Goal: Transaction & Acquisition: Purchase product/service

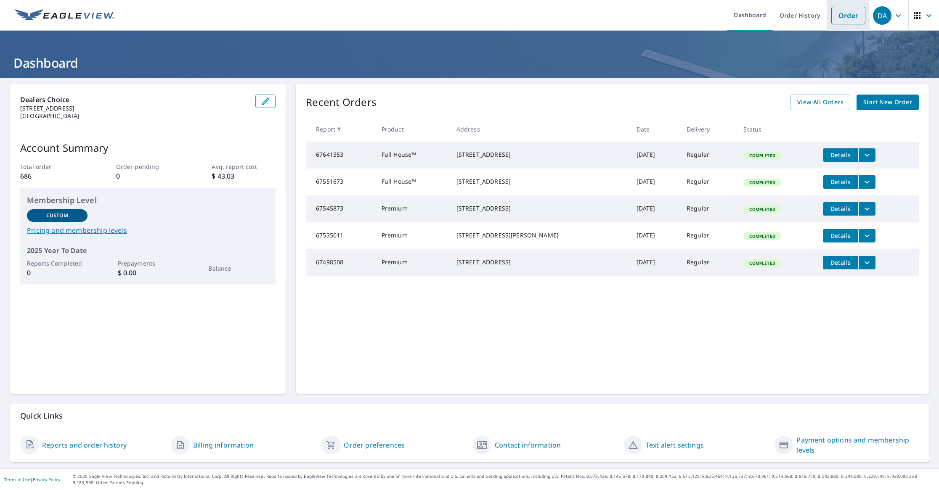
click at [839, 15] on link "Order" at bounding box center [848, 16] width 34 height 18
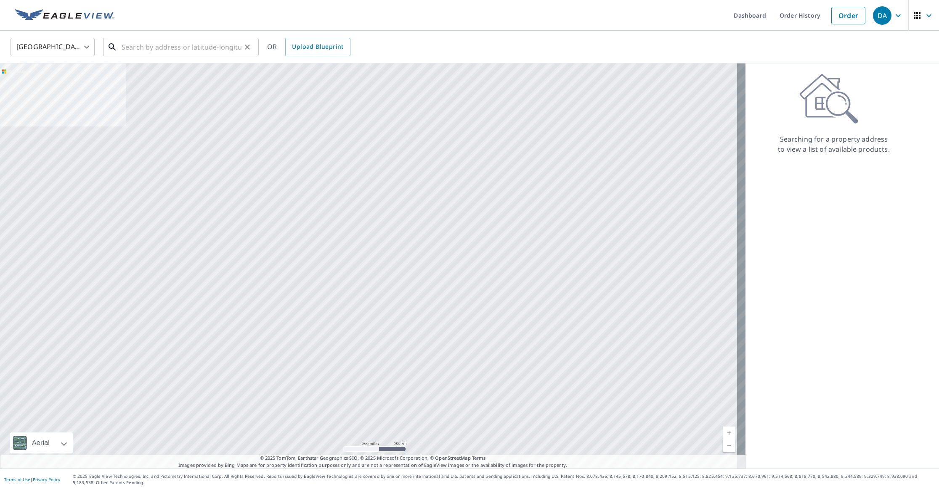
click at [144, 48] on input "text" at bounding box center [182, 47] width 120 height 24
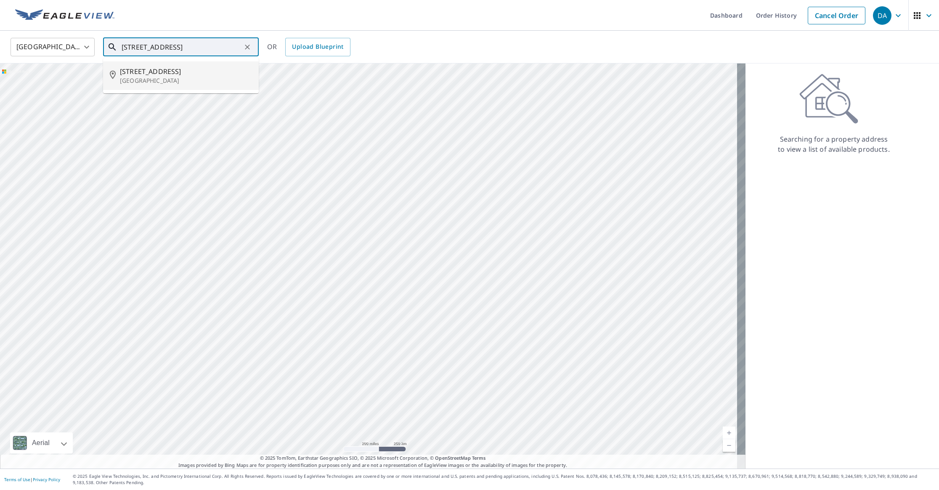
click at [143, 74] on span "[STREET_ADDRESS]" at bounding box center [186, 71] width 132 height 10
type input "[STREET_ADDRESS]"
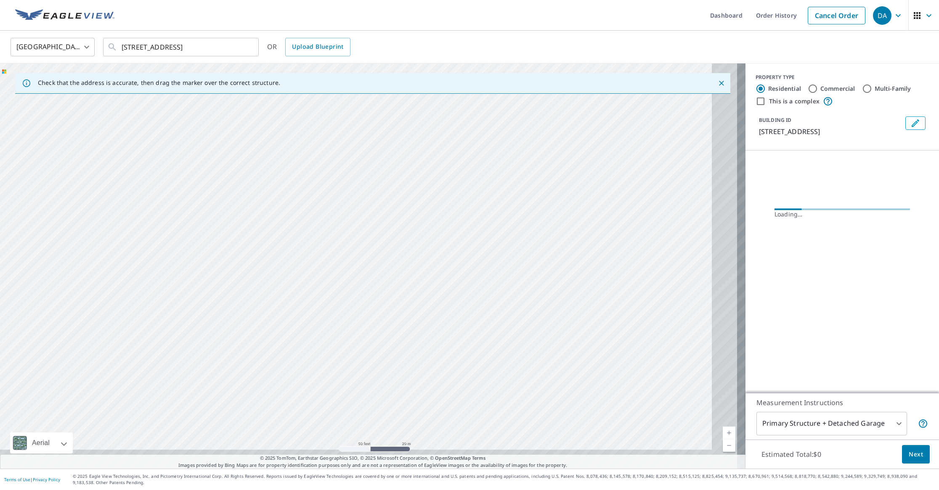
drag, startPoint x: 336, startPoint y: 227, endPoint x: 239, endPoint y: 149, distance: 125.1
click at [246, 154] on div "[STREET_ADDRESS]" at bounding box center [372, 266] width 745 height 405
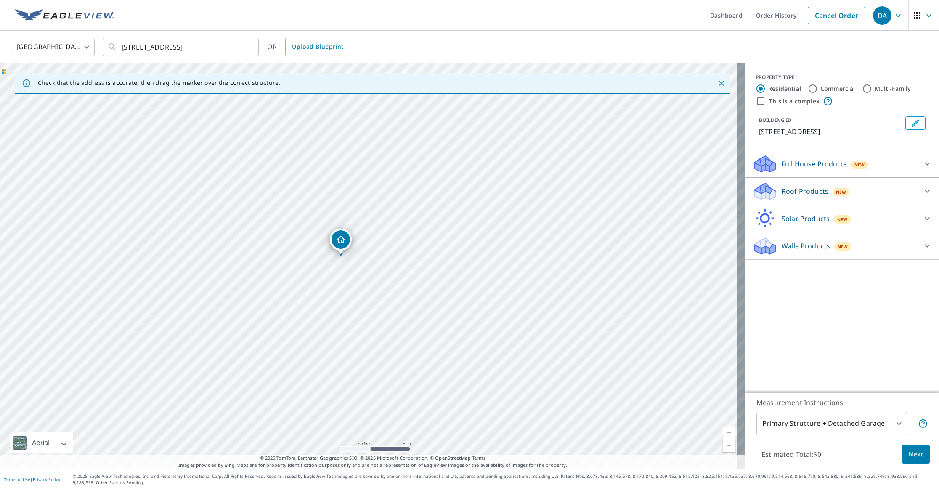
drag, startPoint x: 406, startPoint y: 269, endPoint x: 277, endPoint y: 190, distance: 151.8
click at [279, 194] on div "[STREET_ADDRESS]" at bounding box center [372, 266] width 745 height 405
drag, startPoint x: 352, startPoint y: 243, endPoint x: 363, endPoint y: 247, distance: 11.9
click at [363, 247] on div "[STREET_ADDRESS]" at bounding box center [372, 266] width 745 height 405
drag, startPoint x: 317, startPoint y: 303, endPoint x: 352, endPoint y: 349, distance: 57.6
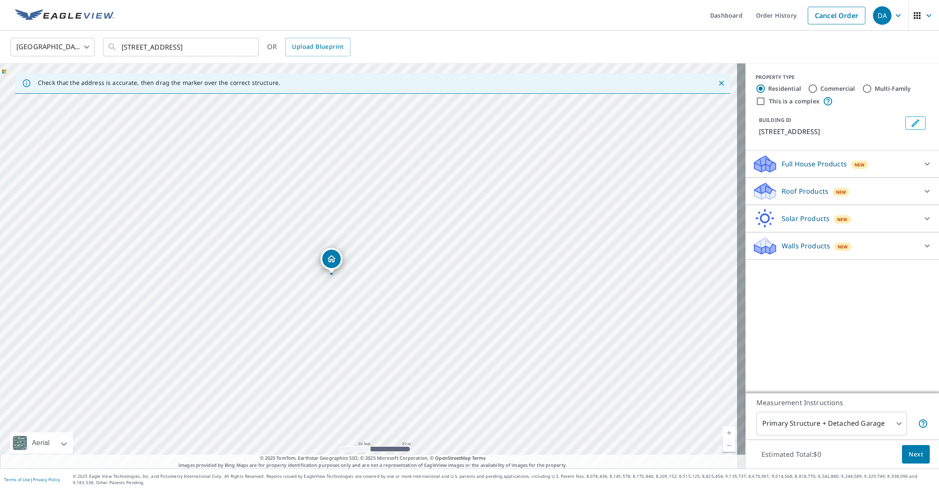
click at [352, 349] on div "[STREET_ADDRESS]" at bounding box center [372, 266] width 745 height 405
drag, startPoint x: 535, startPoint y: 272, endPoint x: 150, endPoint y: 246, distance: 386.6
click at [795, 188] on p "Roof Products" at bounding box center [805, 191] width 47 height 10
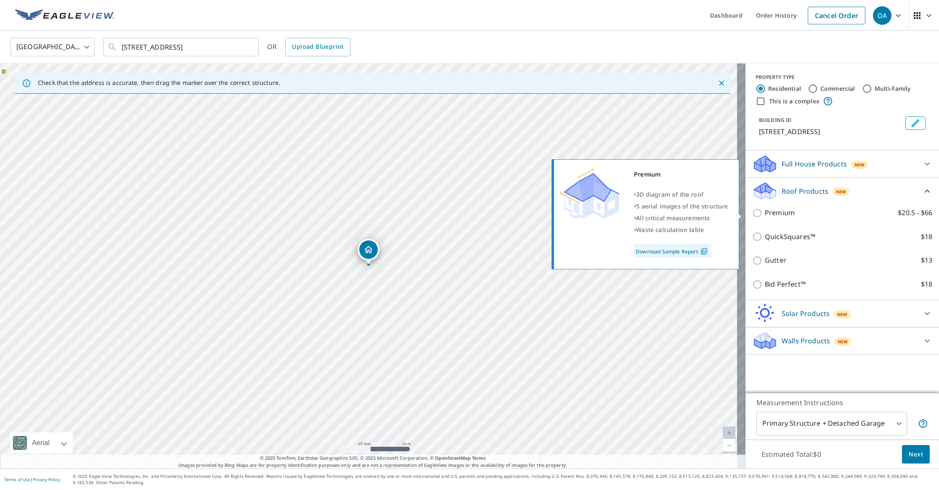
click at [775, 211] on p "Premium" at bounding box center [780, 213] width 30 height 11
click at [765, 211] on input "Premium $20.5 - $66" at bounding box center [758, 213] width 13 height 10
checkbox input "true"
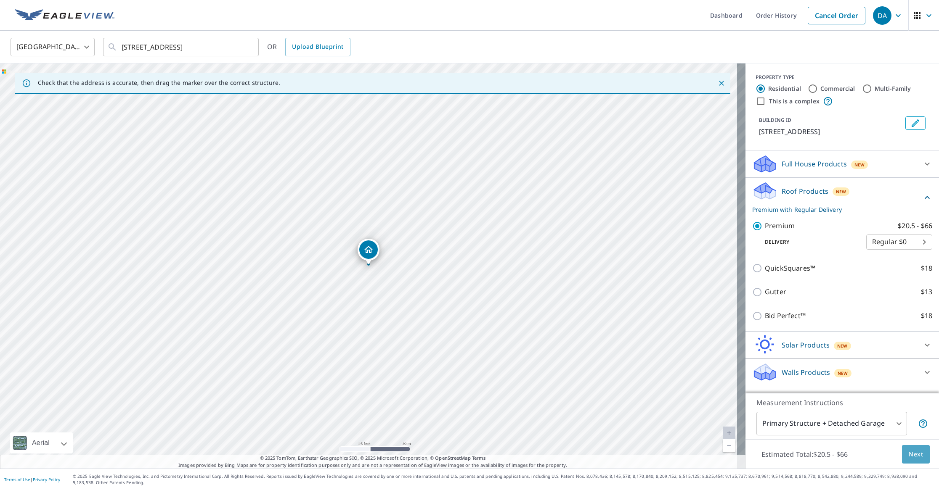
click at [902, 455] on button "Next" at bounding box center [916, 454] width 28 height 19
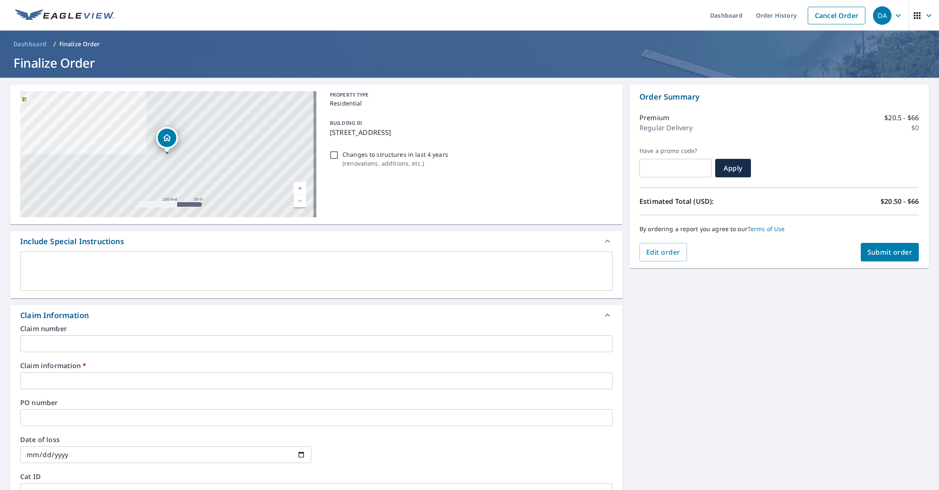
click at [86, 384] on input "text" at bounding box center [316, 381] width 592 height 17
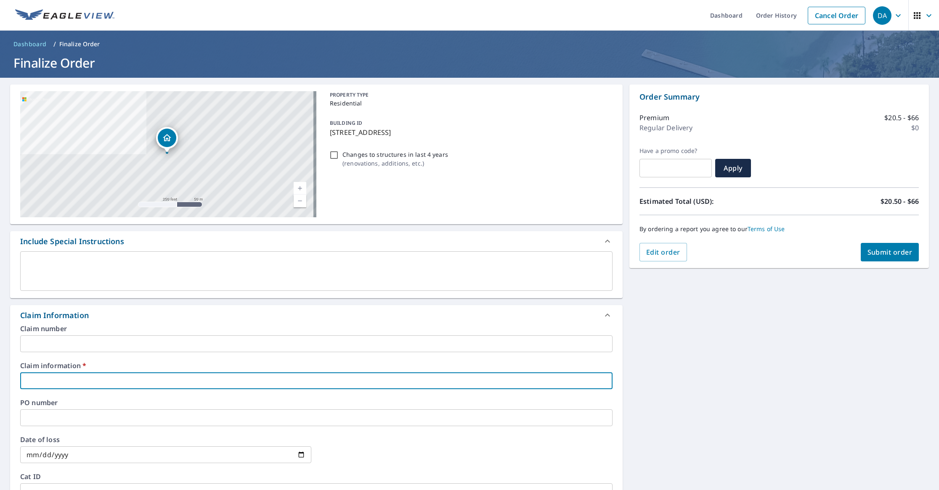
type input "N"
checkbox input "true"
type input "NP"
checkbox input "true"
type input "NPL"
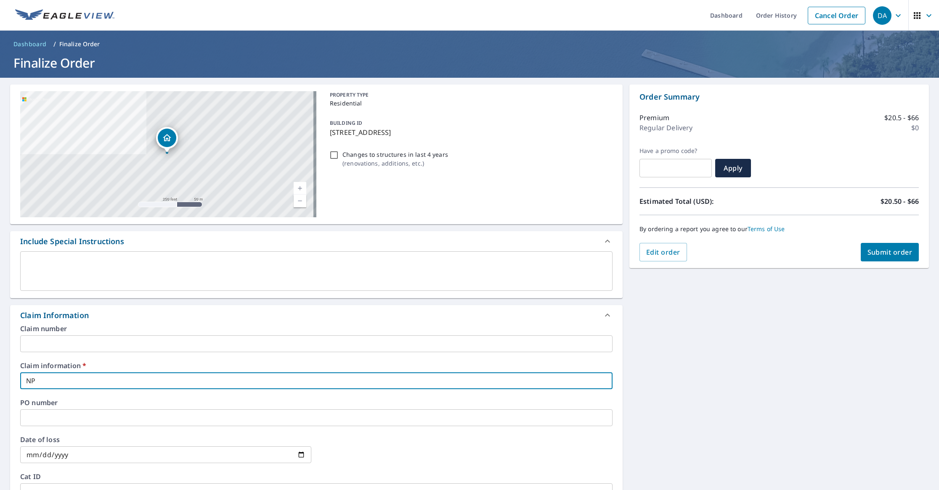
checkbox input "true"
type input "NPL"
checkbox input "true"
type input "NPL 3"
checkbox input "true"
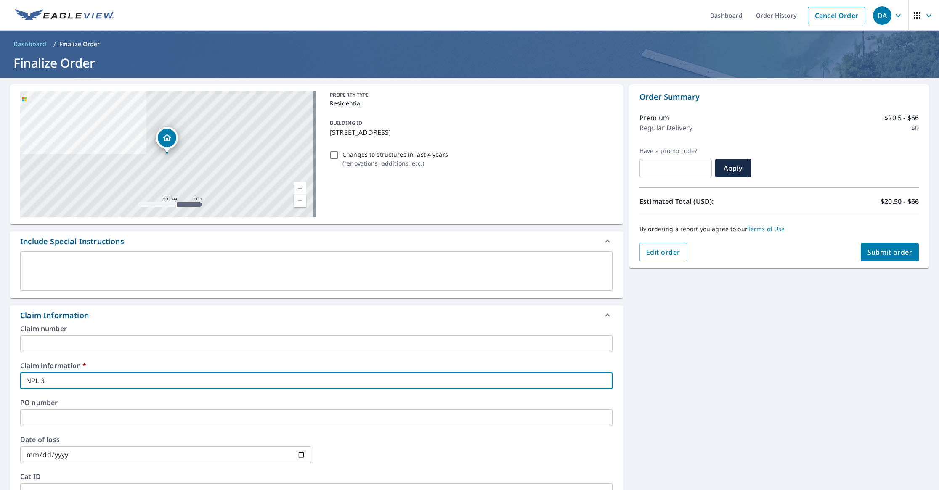
type input "NPL 34"
checkbox input "true"
type input "NPL 344"
checkbox input "true"
type input "NPL 3441"
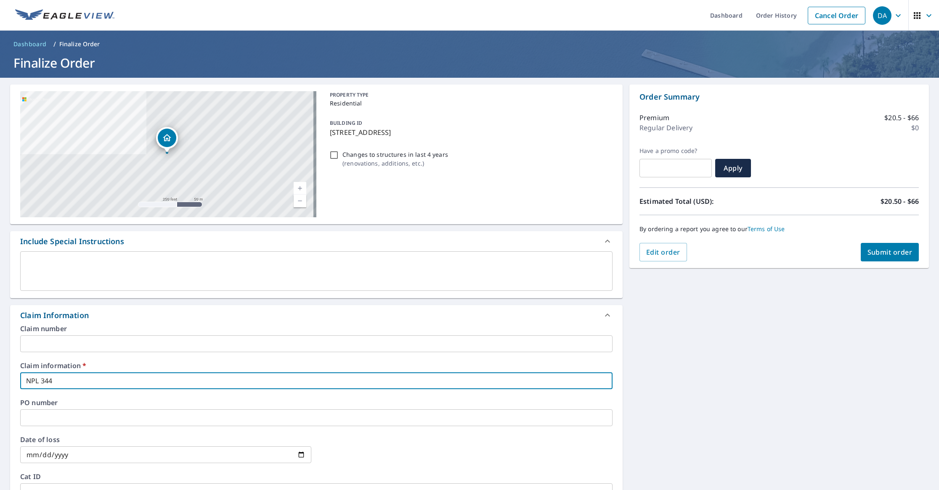
checkbox input "true"
type input "NPL 3441"
checkbox input "true"
type input "NPL 3441 1"
checkbox input "true"
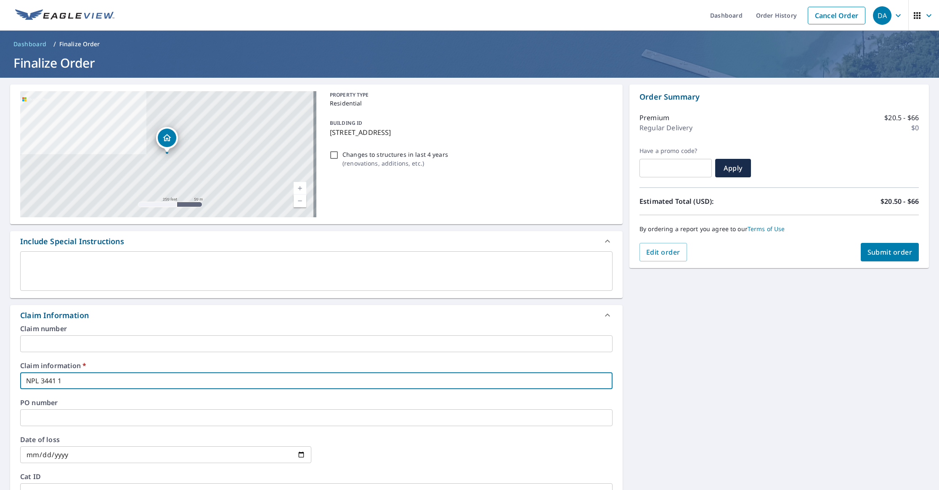
type input "NPL 3441 15"
checkbox input "true"
type input "NPL 3441 15t"
checkbox input "true"
type input "NPL 3441 15th"
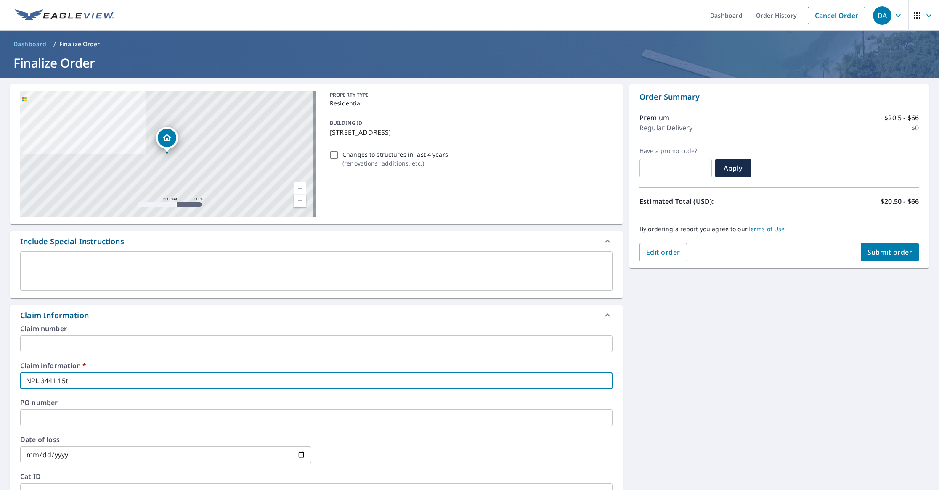
checkbox input "true"
type input "NPL 3441 15th"
checkbox input "true"
type input "NPL 3441 15th S"
checkbox input "true"
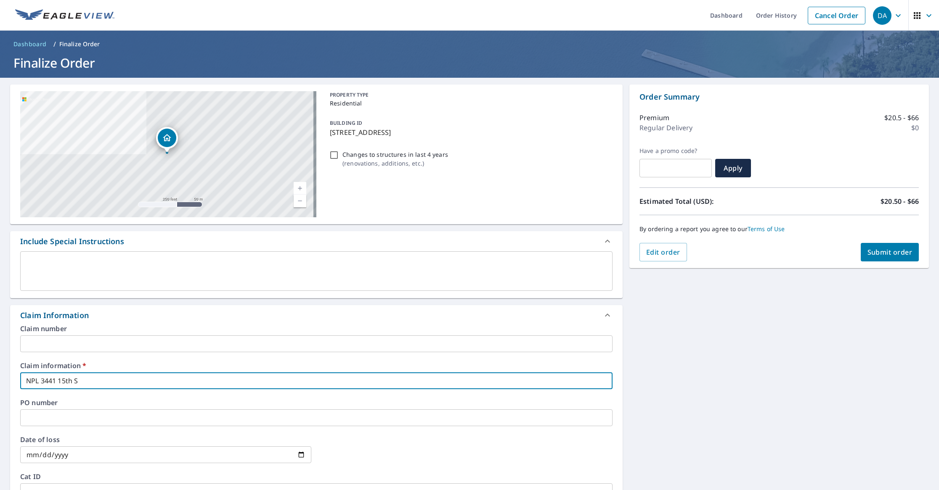
type input "NPL 3441 15th Sb"
checkbox input "true"
type input "NPL 3441 15th Sbr"
checkbox input "true"
type input "NPL 3441 15th Sbr"
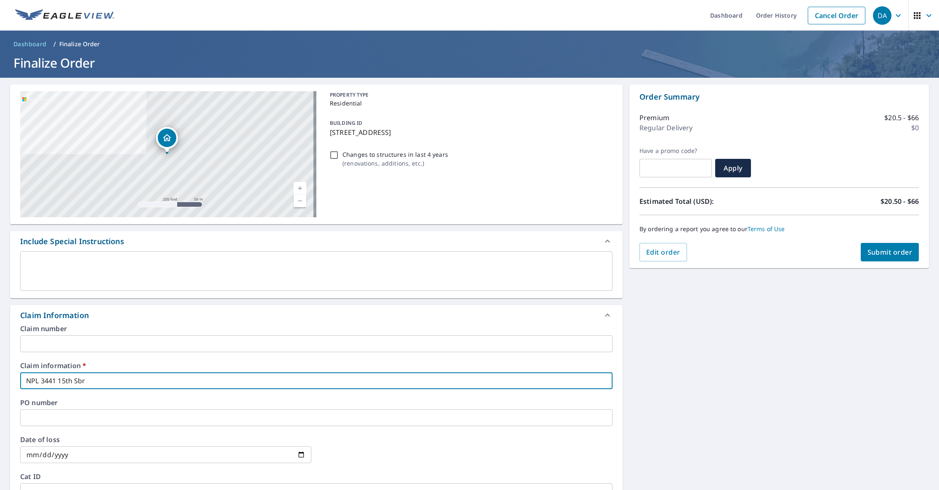
checkbox input "true"
type input "NPL 3441 15th Sbr D"
checkbox input "true"
type input "NPL 3441 15th Sbr DE"
checkbox input "true"
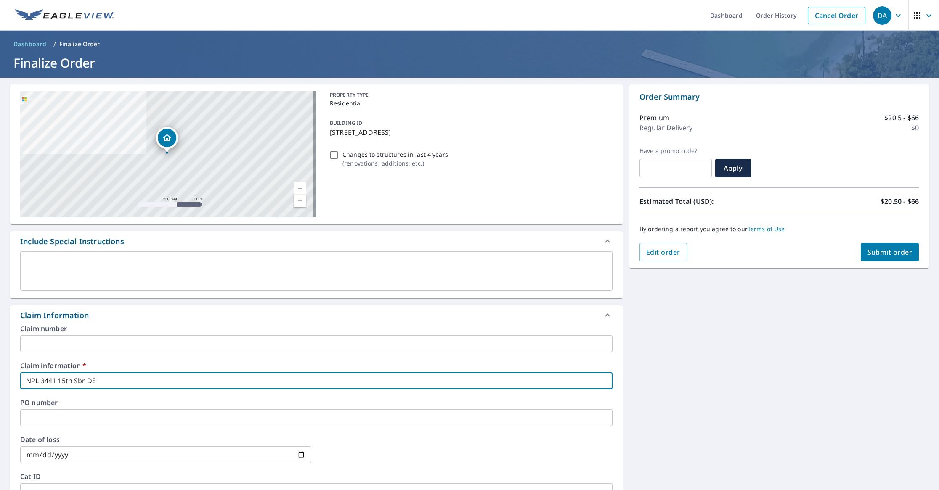
type input "NPL 3441 15th Sbr DE"
checkbox input "true"
type input "NPL 3441 15th Sbr DE"
checkbox input "true"
type input "NPL 3441 15th Sbr D"
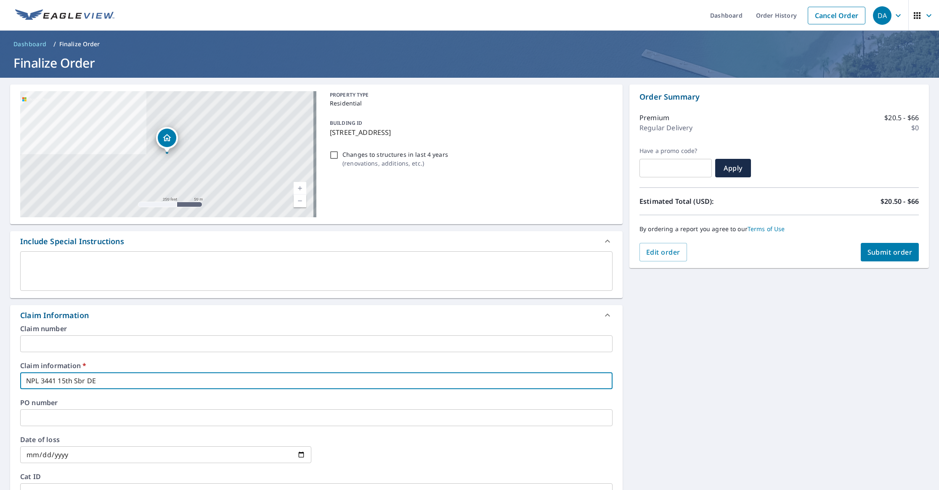
checkbox input "true"
type input "NPL 3441 15th Sbr"
checkbox input "true"
type input "NPL 3441 15th Sbr"
checkbox input "true"
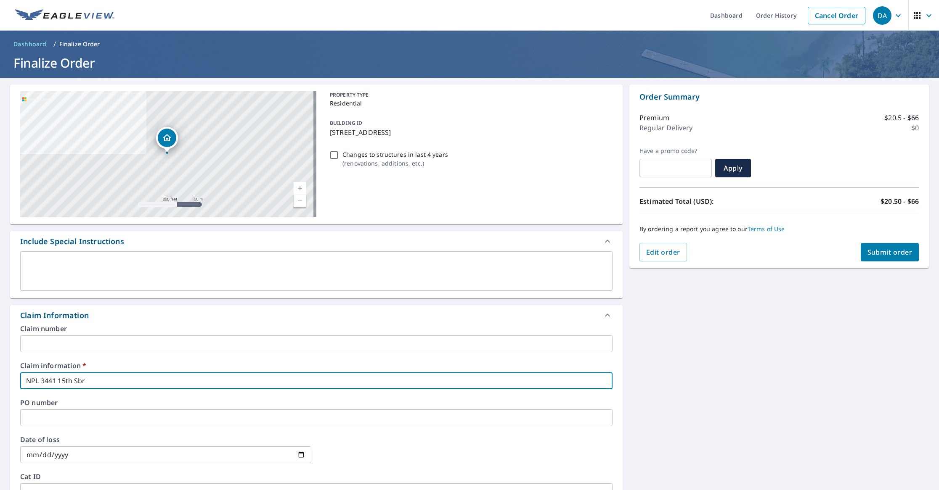
type input "NPL 3441 15th Sb"
checkbox input "true"
type input "NPL 3441 15th S"
checkbox input "true"
type input "NPL 3441 15th"
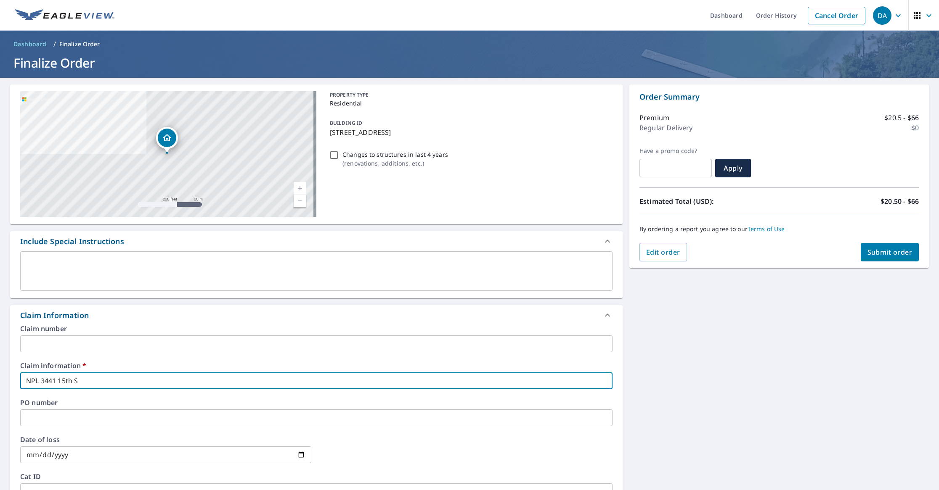
checkbox input "true"
type input "NPL 3441 15th D"
checkbox input "true"
type input "NPL 3441 15th"
checkbox input "true"
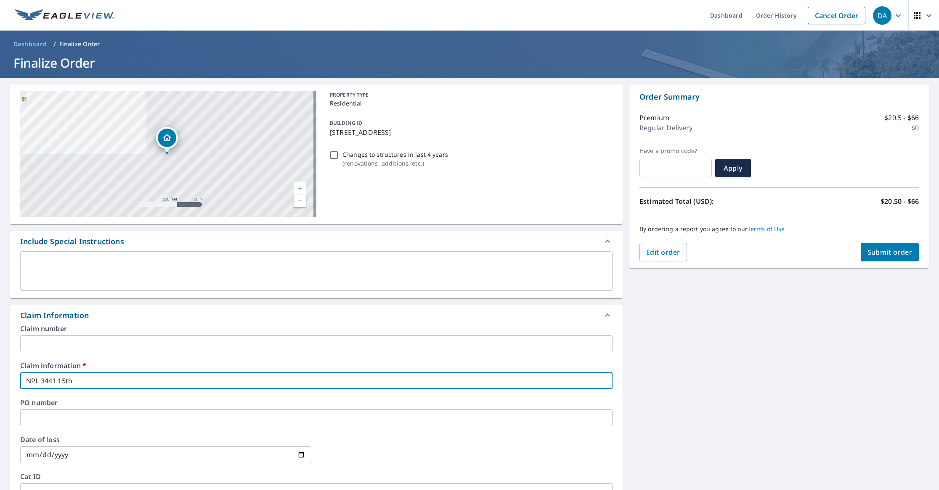
type input "NPL 3441 15th S"
checkbox input "true"
type input "NPL [STREET_ADDRESS]"
checkbox input "true"
type input "NPL 3441 15th S"
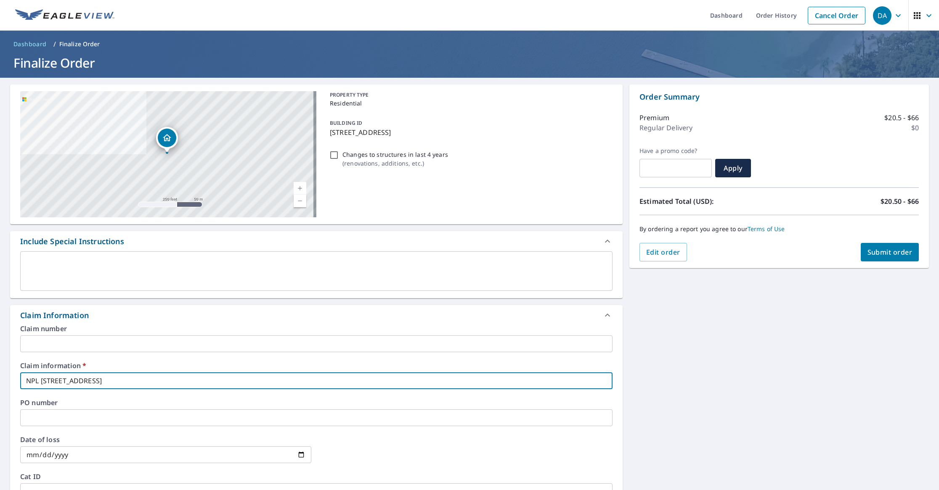
checkbox input "true"
type input "NPL 3441 15th"
checkbox input "true"
type input "NPL 3441 15th A"
checkbox input "true"
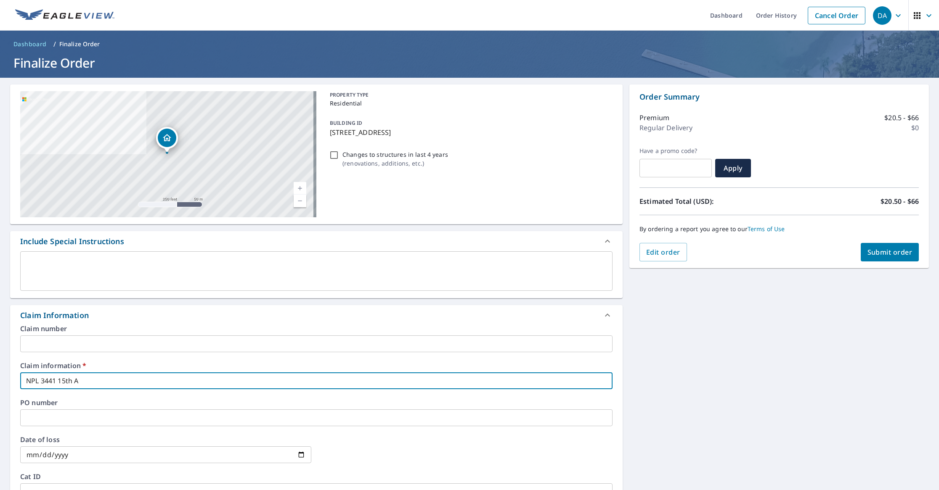
type input "NPL [STREET_ADDRESS]"
checkbox input "true"
type input "NPL [STREET_ADDRESS]"
checkbox input "true"
type input "NPL [STREET_ADDRESS]"
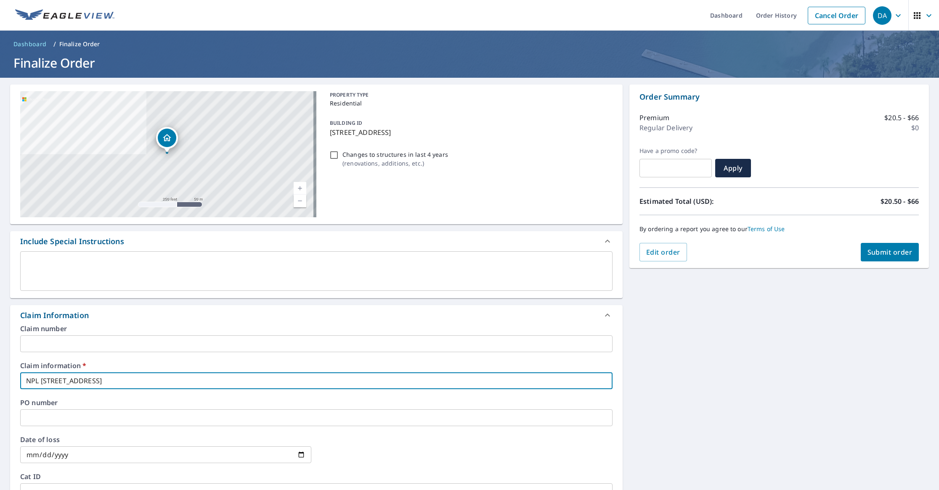
checkbox input "true"
type input "NPL [STREET_ADDRESS]"
checkbox input "true"
type input "NPL [STREET_ADDRESS]"
checkbox input "true"
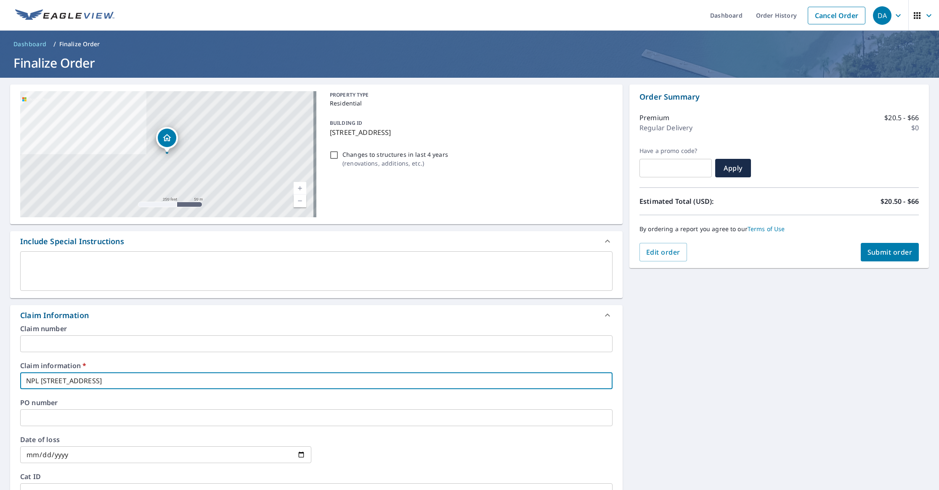
type input "NPL [STREET_ADDRESS]"
checkbox input "true"
type input "NPL [STREET_ADDRESS]"
checkbox input "true"
type input "NPL [STREET_ADDRESS]"
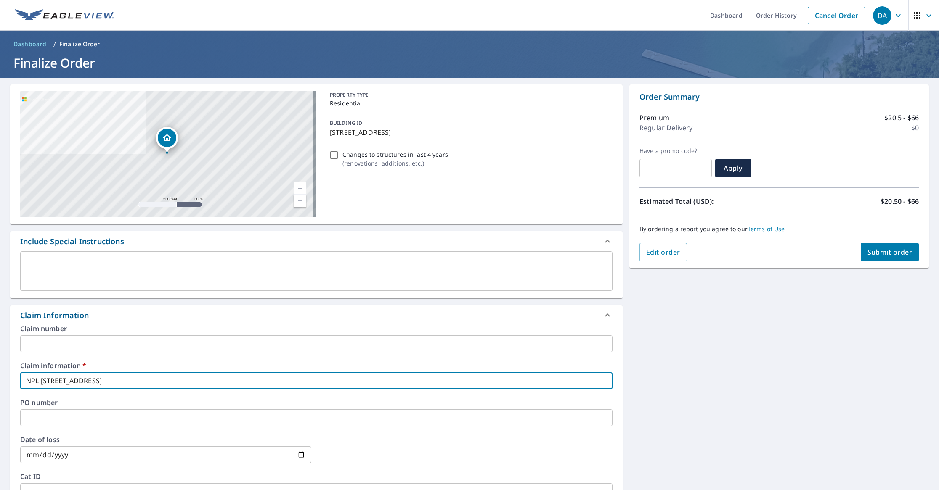
checkbox input "true"
type input "NPL [STREET_ADDRESS]"
checkbox input "true"
type input "NPL [STREET_ADDRESS]"
checkbox input "true"
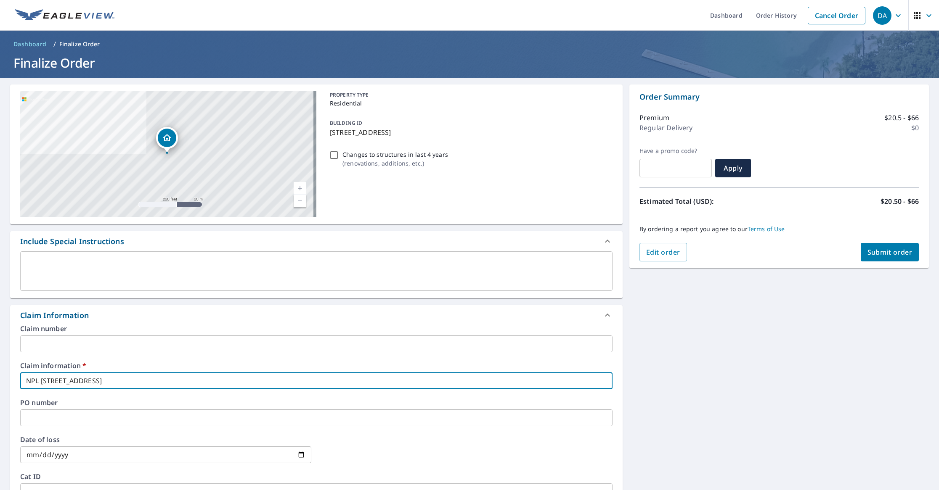
type input "NPL [STREET_ADDRESS]"
checkbox input "true"
type input "NPL [STREET_ADDRESS]"
checkbox input "true"
type input "NPL [STREET_ADDRESS][PERSON_NAME]"
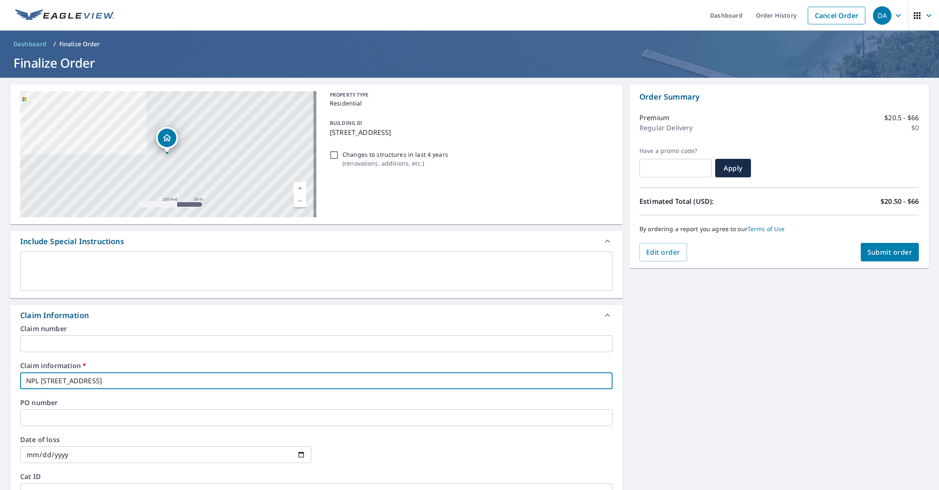
checkbox input "true"
type input "NPL [STREET_ADDRESS]"
checkbox input "true"
type input "NPL [STREET_ADDRESS]"
checkbox input "true"
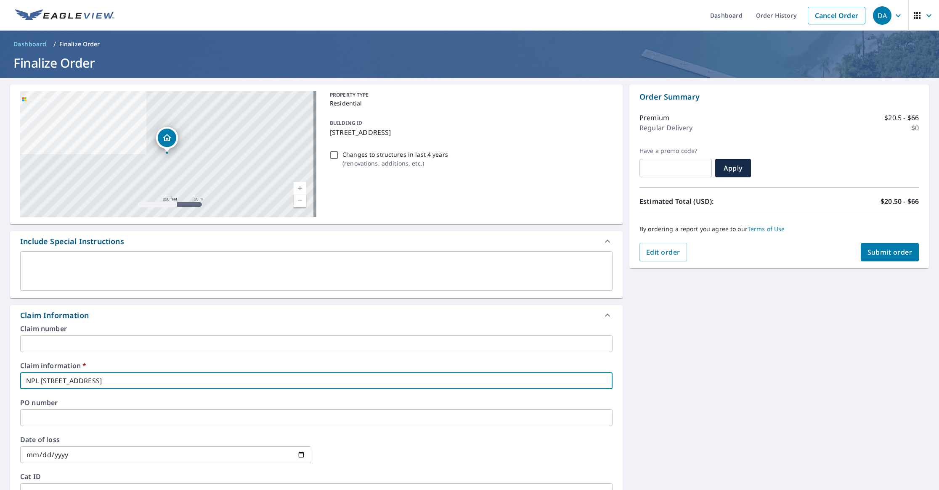
type input "NPL [STREET_ADDRESS]"
checkbox input "true"
type input "NPL [STREET_ADDRESS]"
checkbox input "true"
type input "NPL [STREET_ADDRESS]"
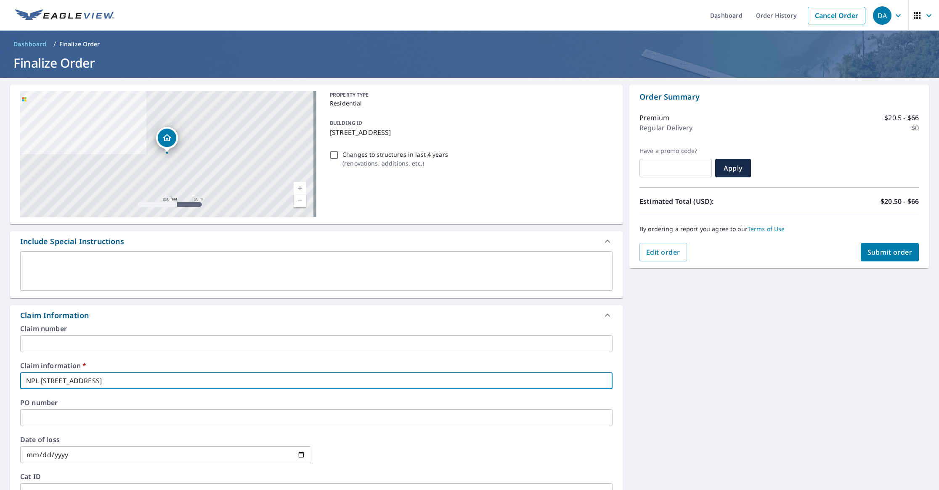
checkbox input "true"
type input "NPL [STREET_ADDRESS]"
checkbox input "true"
type input "NPL [STREET_ADDRESS]"
checkbox input "true"
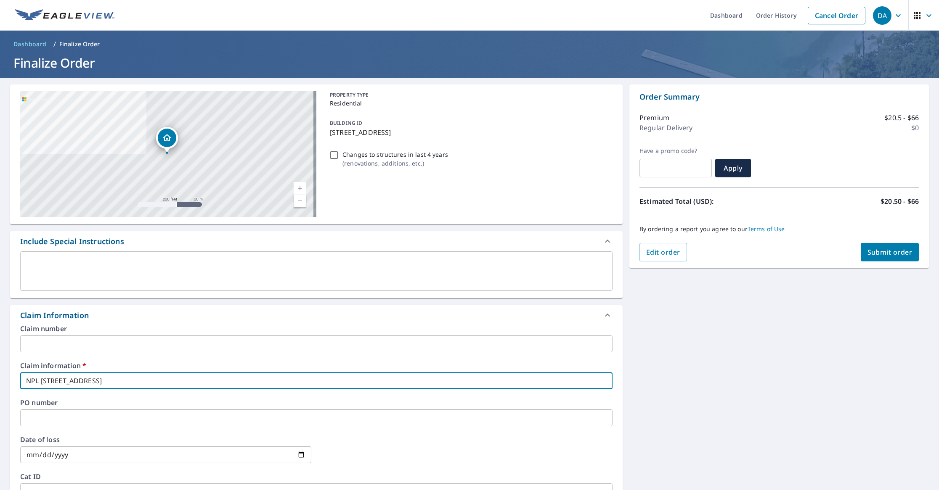
type input "NPL [STREET_ADDRESS]"
checkbox input "true"
type input "NPL [STREET_ADDRESS]"
checkbox input "true"
type input "NPL [STREET_ADDRESS]"
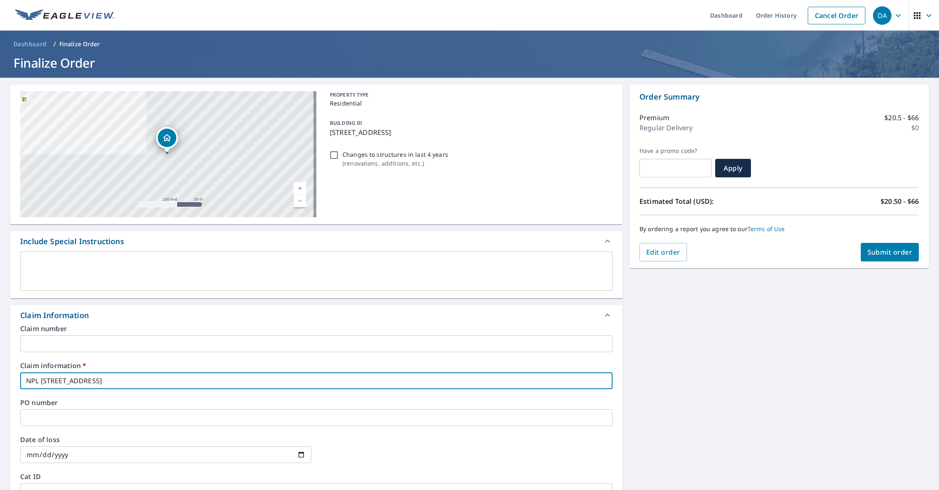
checkbox input "true"
type input "NPL [STREET_ADDRESS][GEOGRAPHIC_DATA]"
checkbox input "true"
type input "NPL [STREET_ADDRESS][GEOGRAPHIC_DATA]"
checkbox input "true"
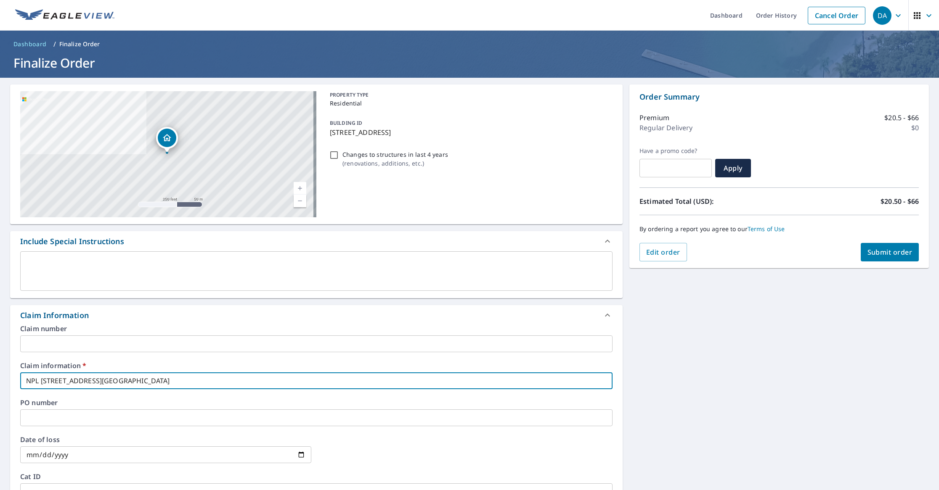
type input "NPL [STREET_ADDRESS] [PERSON_NAME]"
checkbox input "true"
type input "NPL [STREET_ADDRESS] [PERSON_NAME]"
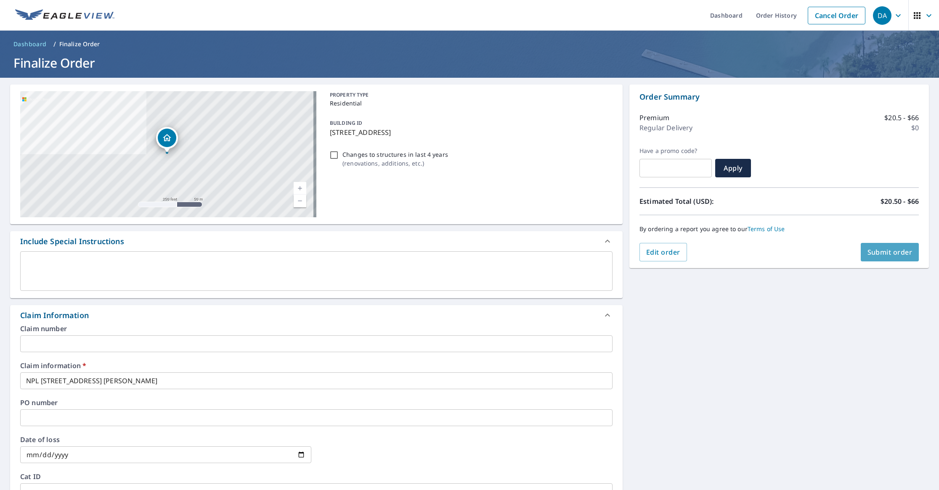
click at [880, 251] on span "Submit order" at bounding box center [889, 252] width 45 height 9
checkbox input "true"
